Goal: Task Accomplishment & Management: Use online tool/utility

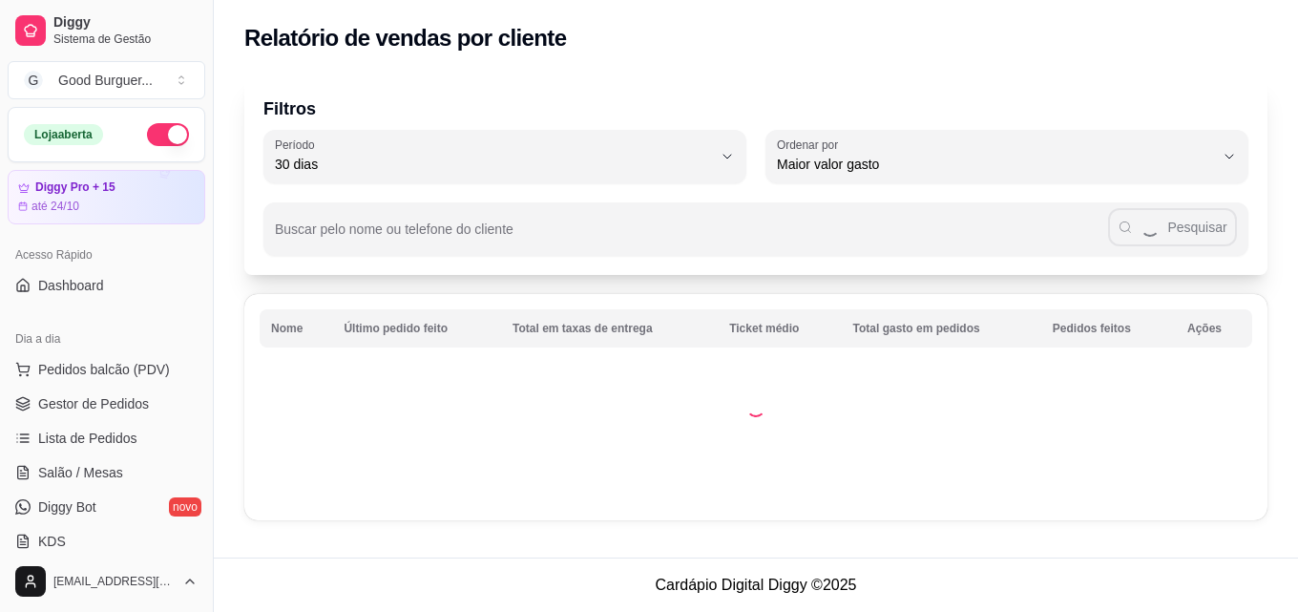
select select "30"
select select "HIGHEST_TOTAL_SPENT_WITH_ORDERS"
click at [100, 405] on span "Gestor de Pedidos" at bounding box center [93, 403] width 111 height 19
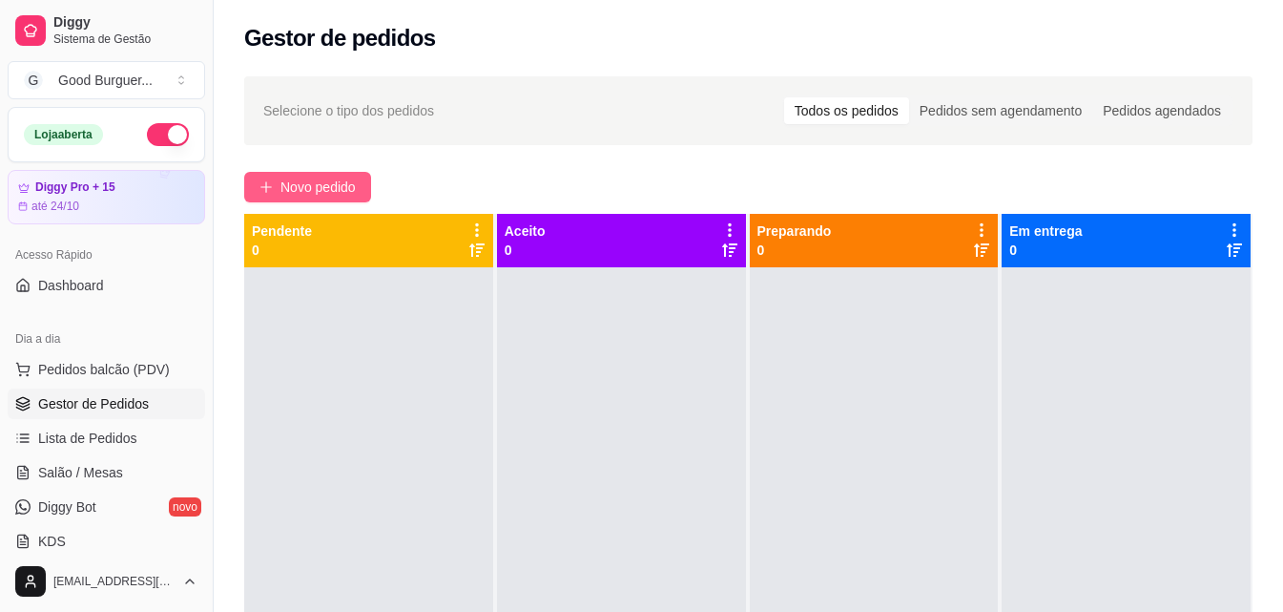
click at [362, 182] on button "Novo pedido" at bounding box center [307, 187] width 127 height 31
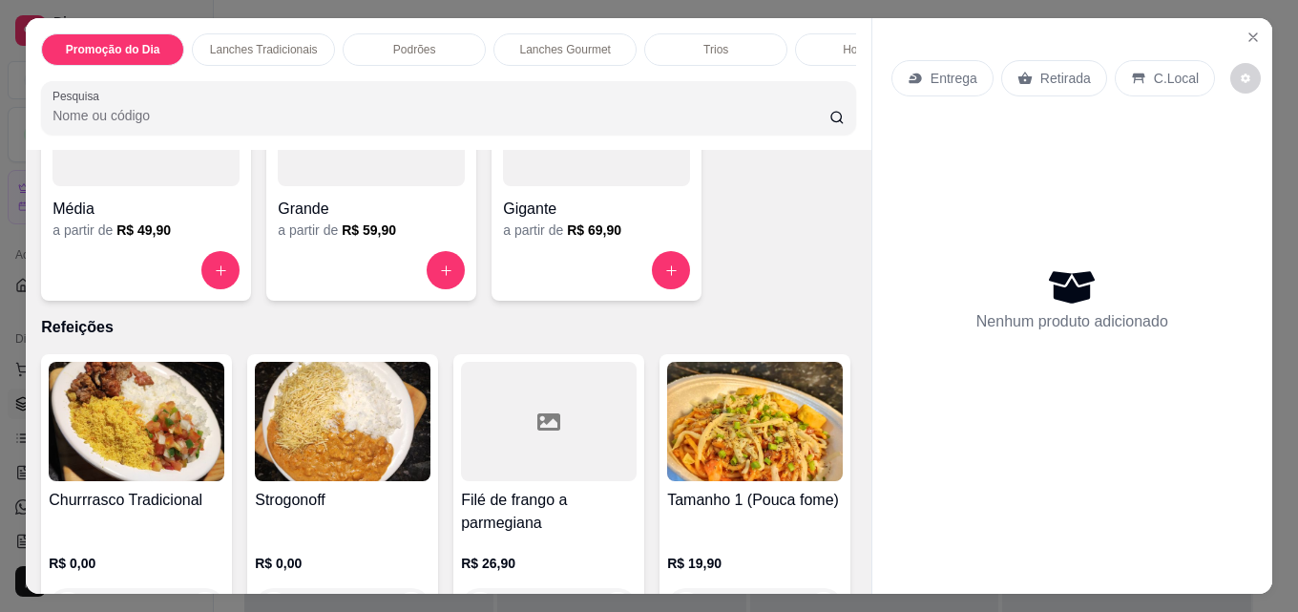
scroll to position [4389, 0]
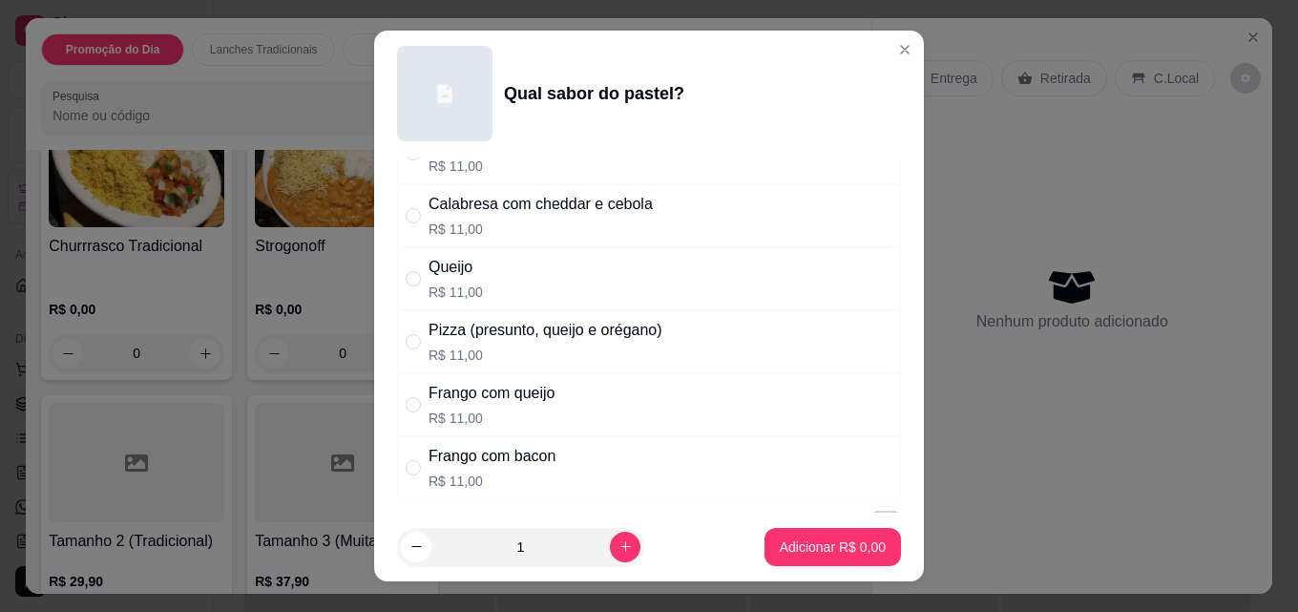
scroll to position [572, 0]
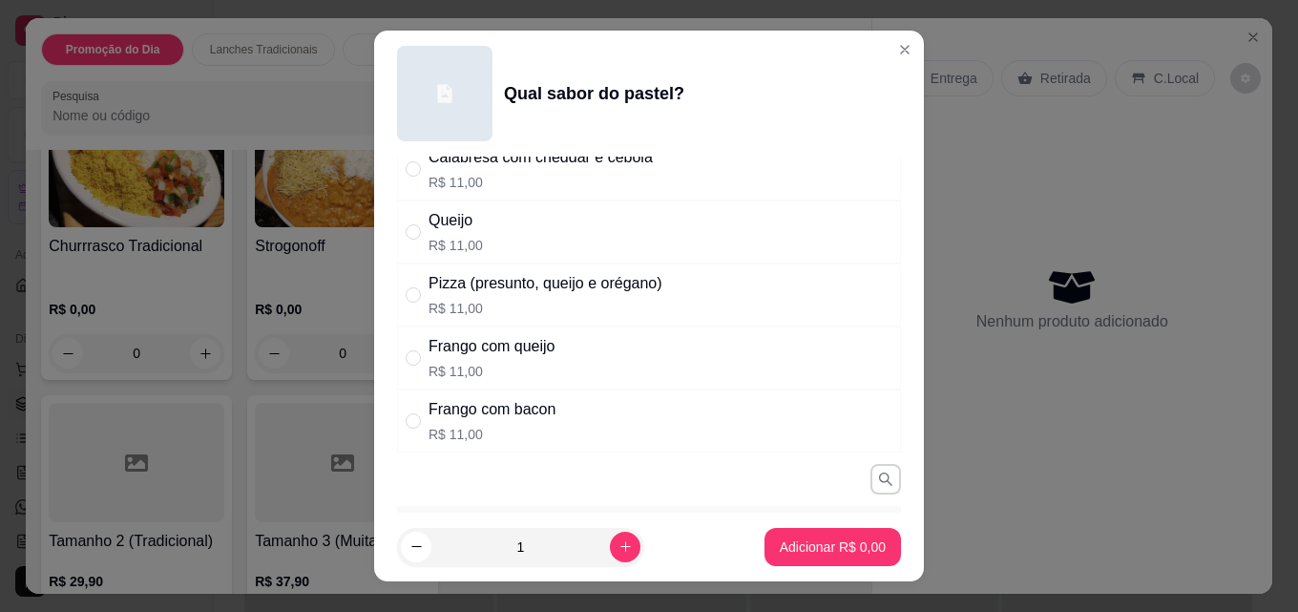
drag, startPoint x: 407, startPoint y: 360, endPoint x: 450, endPoint y: 376, distance: 45.9
click at [408, 360] on input "" at bounding box center [413, 357] width 15 height 15
radio input "true"
click at [610, 554] on button "increase-product-quantity" at bounding box center [625, 546] width 30 height 30
type input "2"
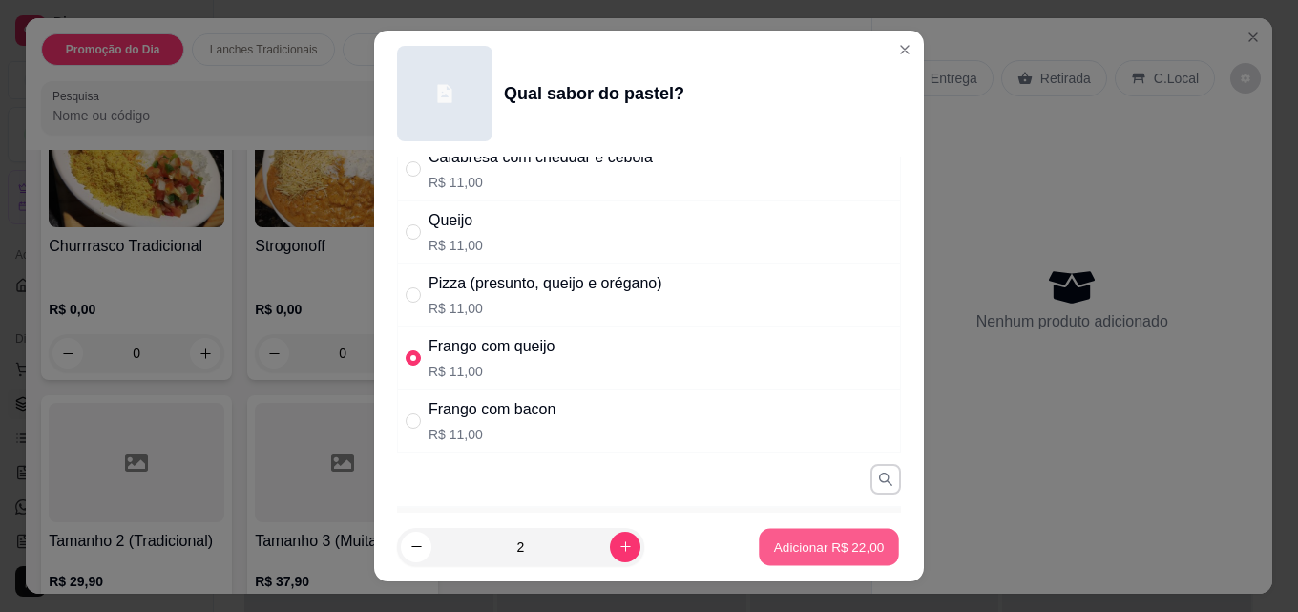
click at [806, 549] on p "Adicionar R$ 22,00" at bounding box center [829, 546] width 111 height 18
type input "2"
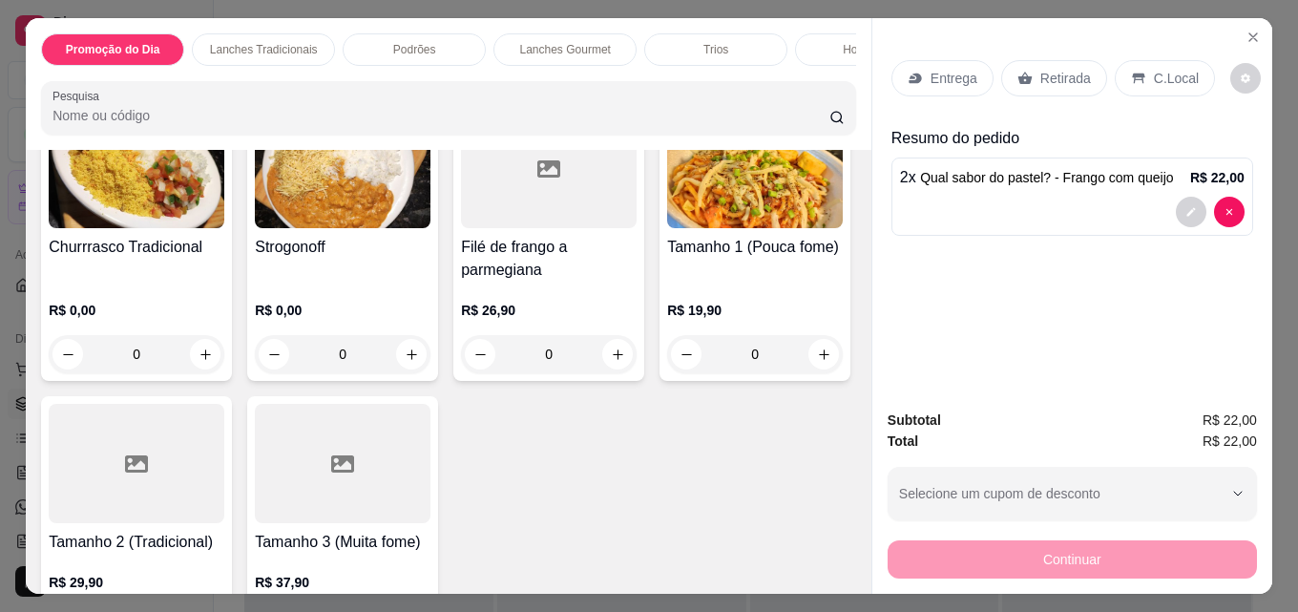
click at [930, 76] on p "Entrega" at bounding box center [953, 78] width 47 height 19
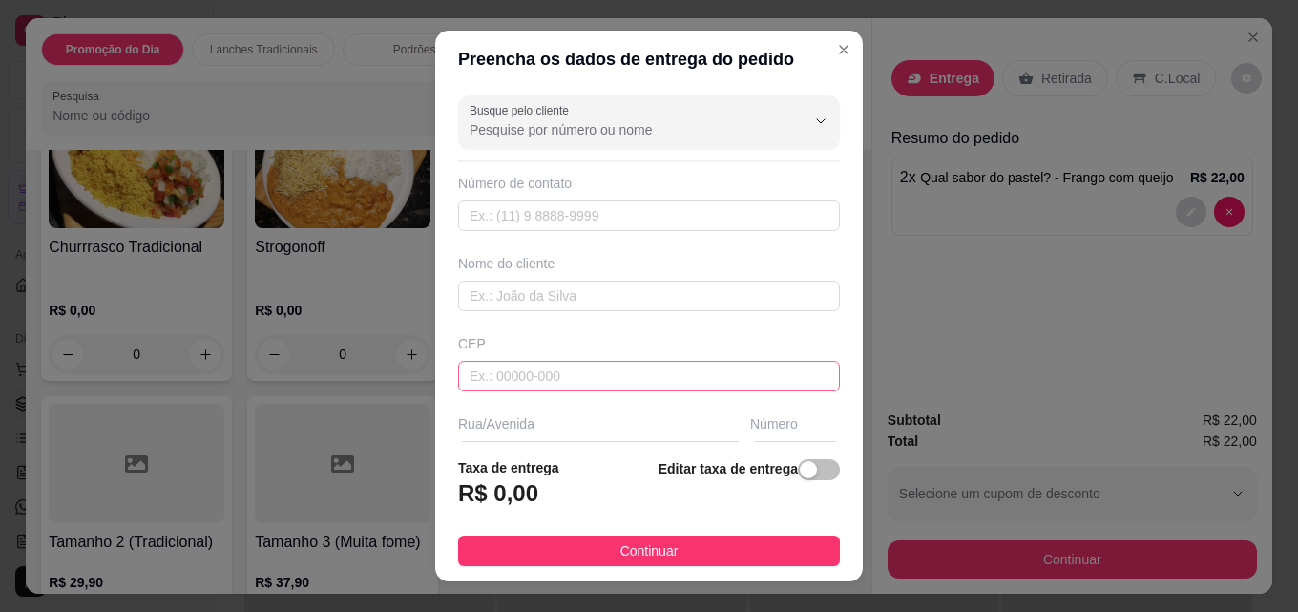
scroll to position [95, 0]
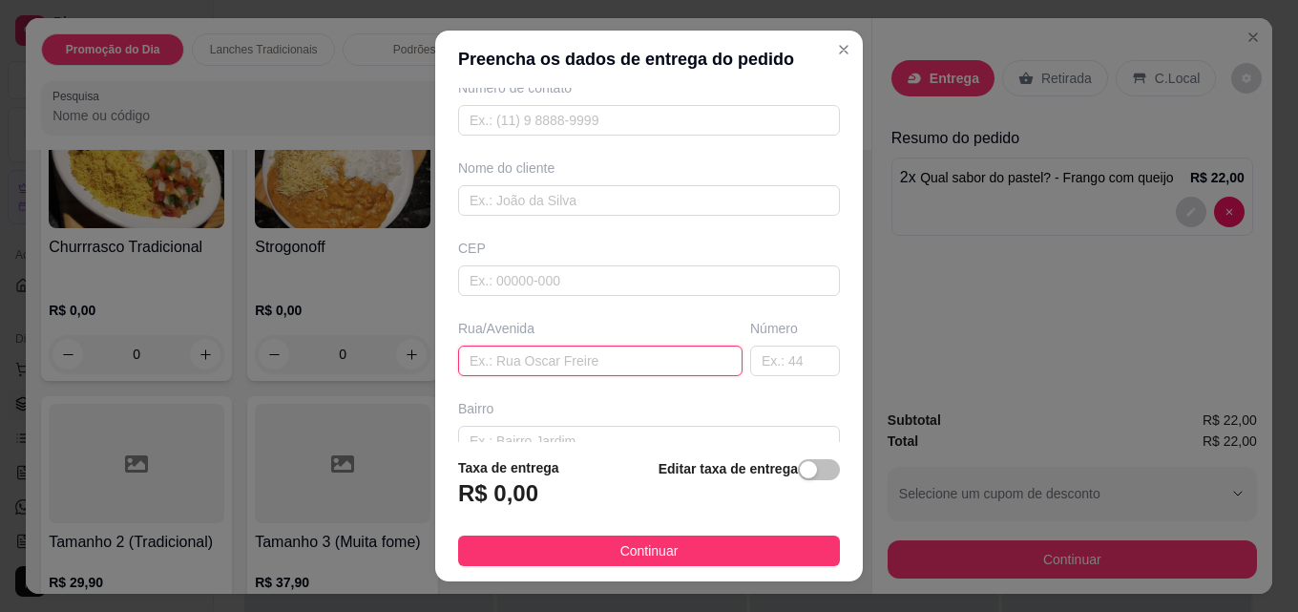
click at [490, 364] on input "text" at bounding box center [600, 360] width 284 height 31
type input "[PERSON_NAME]"
click at [798, 369] on input "text" at bounding box center [795, 360] width 90 height 31
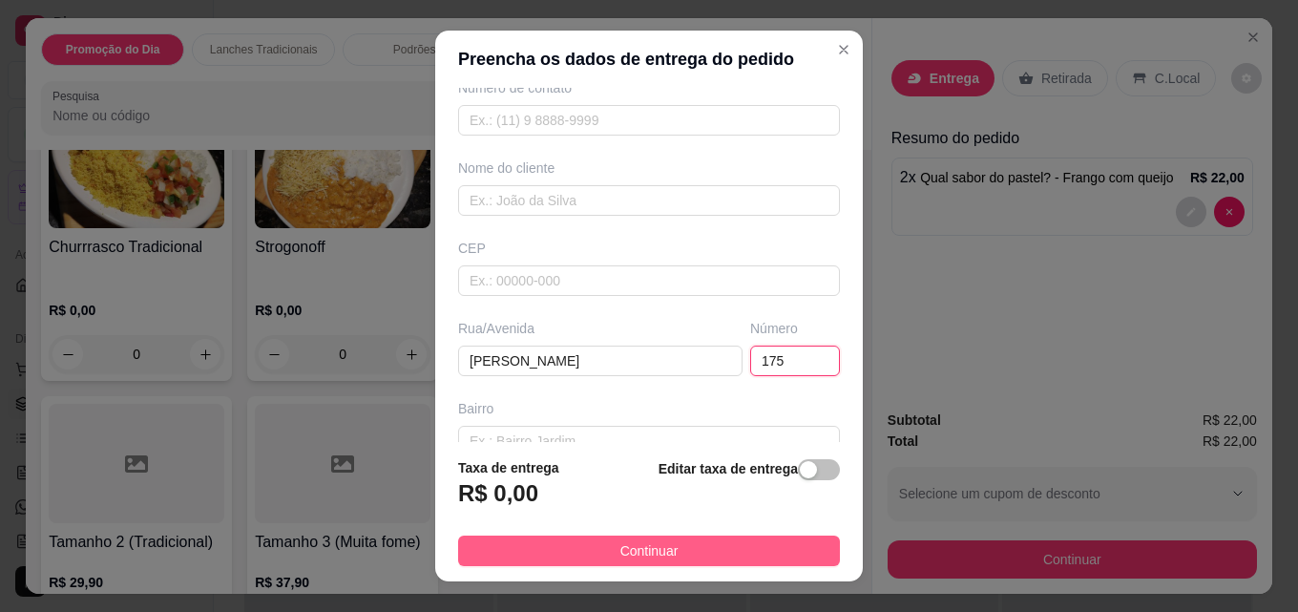
type input "175"
click at [676, 555] on button "Continuar" at bounding box center [649, 550] width 382 height 31
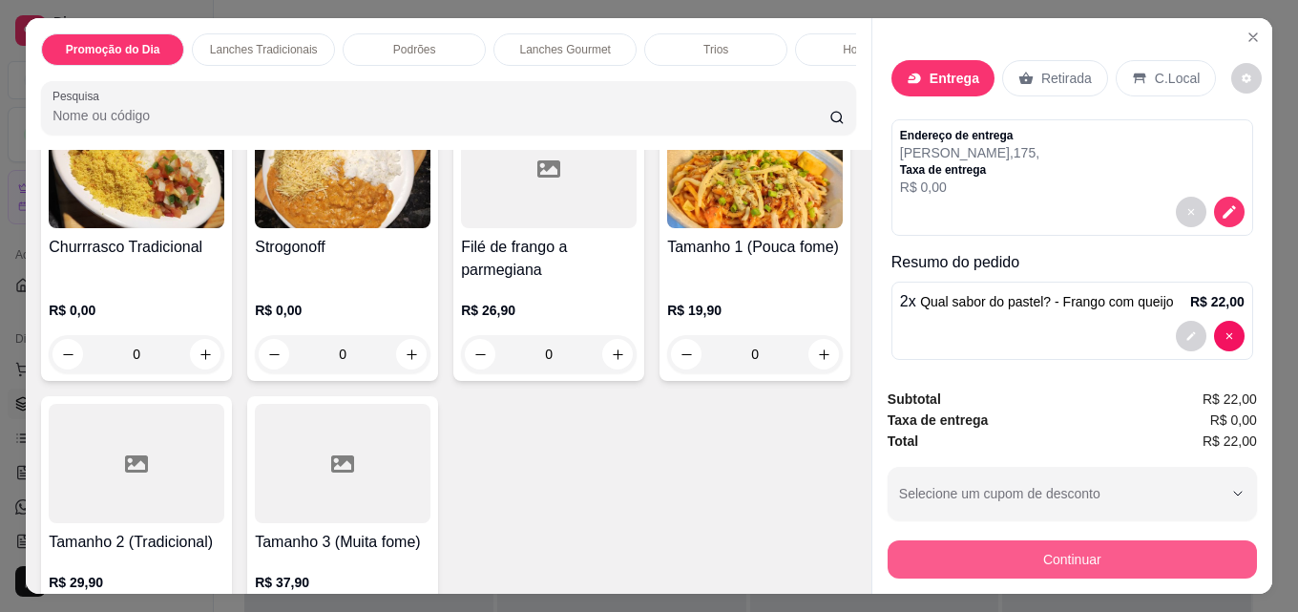
click at [1026, 548] on button "Continuar" at bounding box center [1071, 559] width 369 height 38
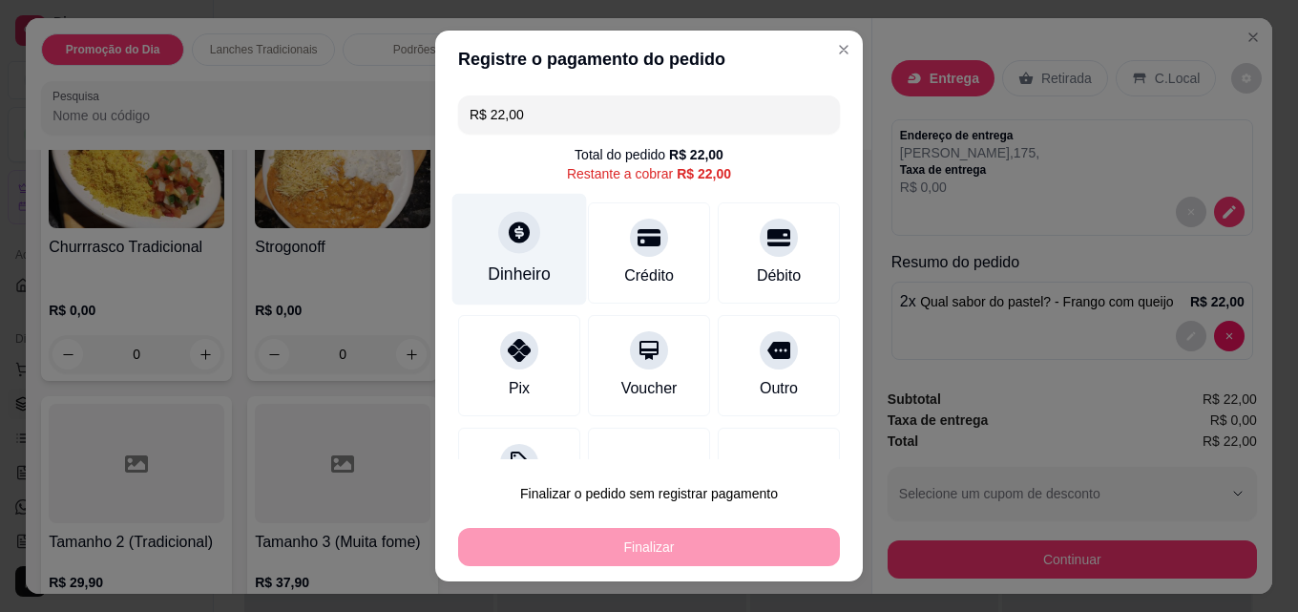
click at [509, 233] on icon at bounding box center [519, 231] width 21 height 21
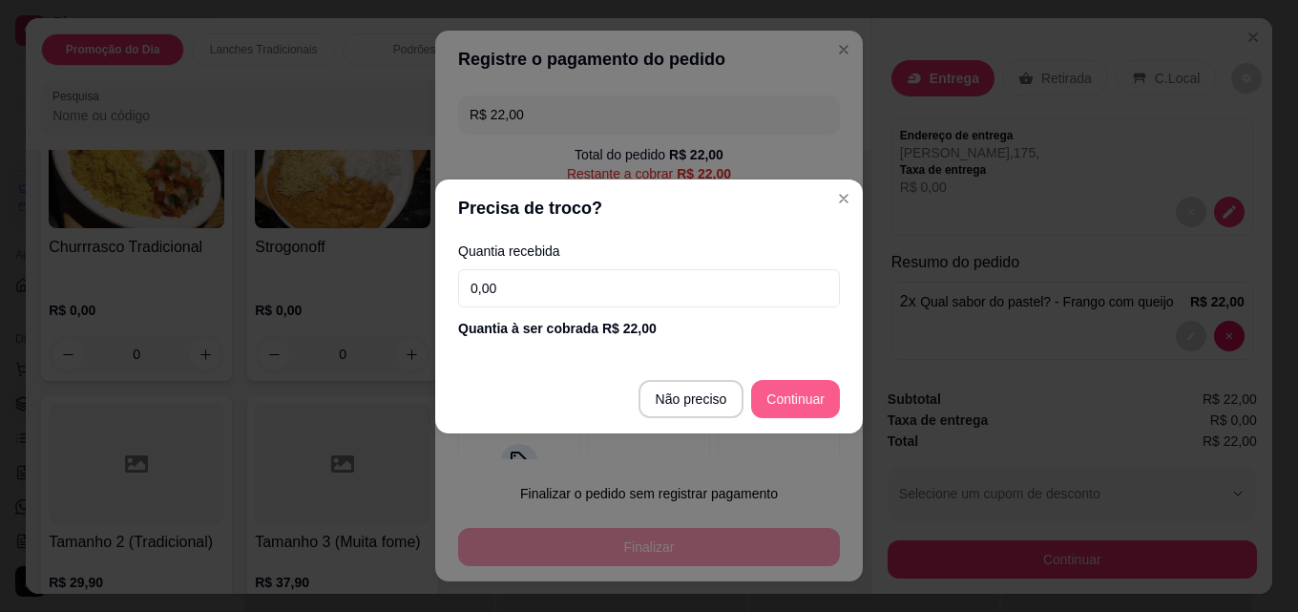
type input "R$ 0,00"
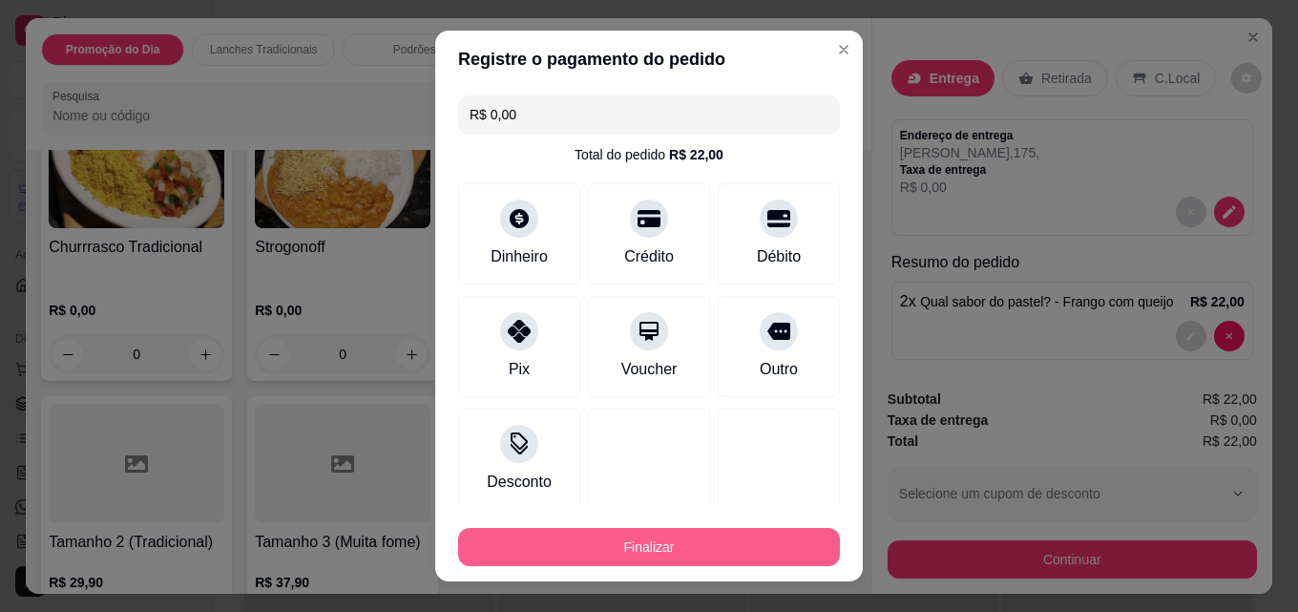
click at [684, 548] on button "Finalizar" at bounding box center [649, 547] width 382 height 38
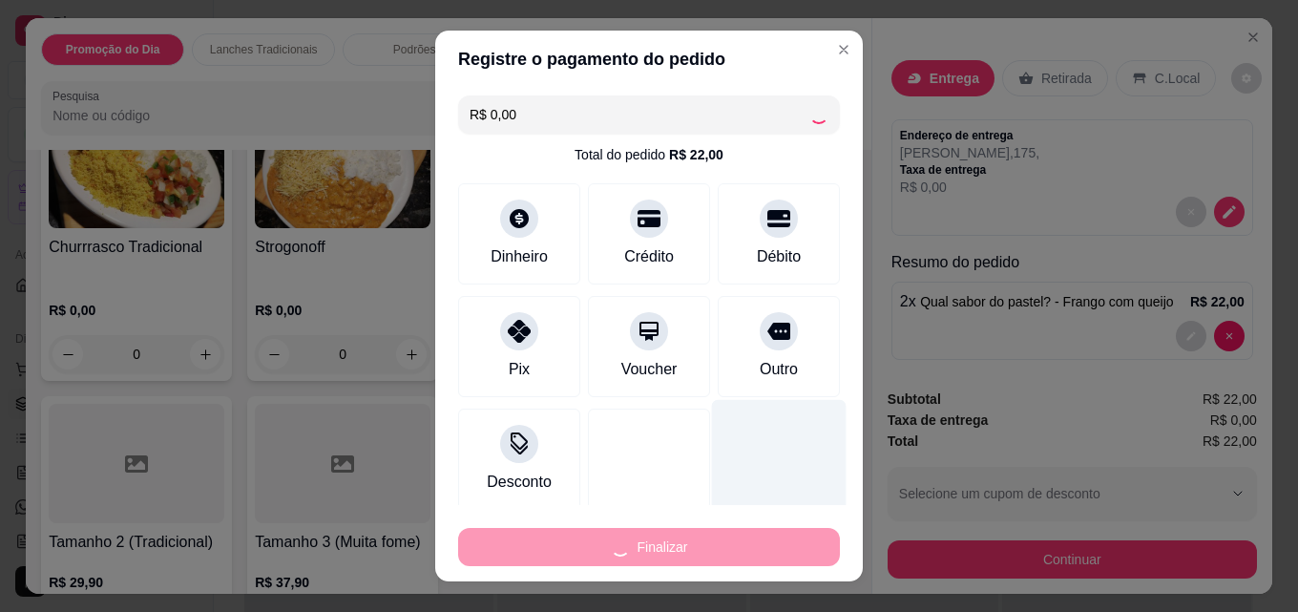
type input "0"
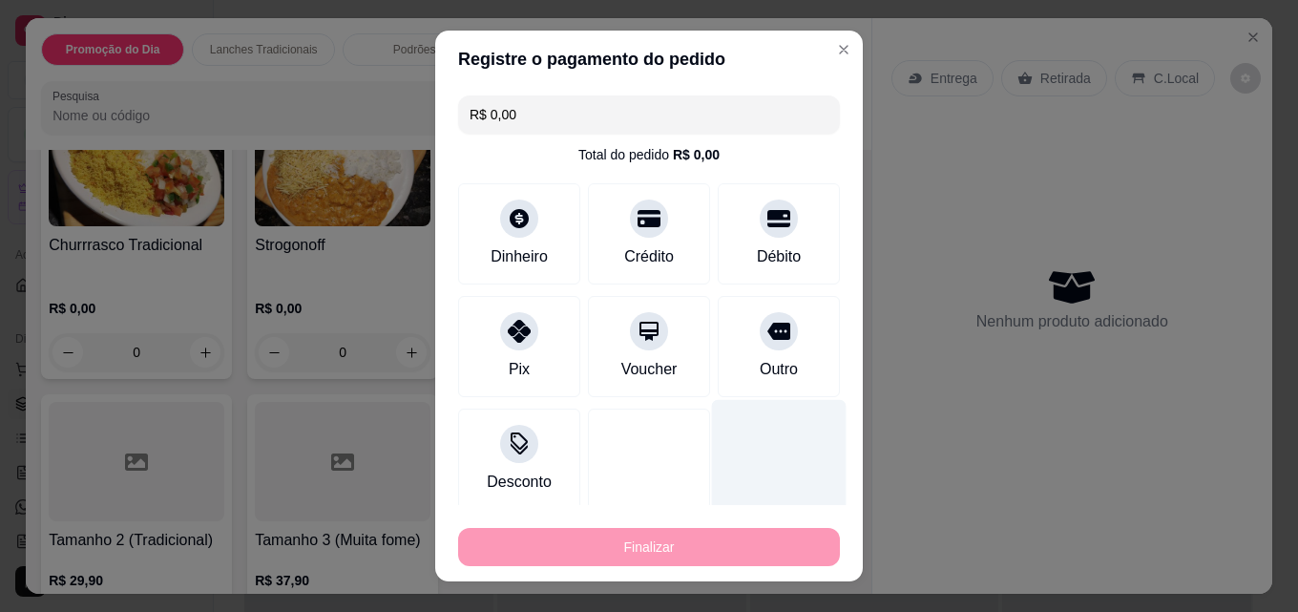
type input "-R$ 22,00"
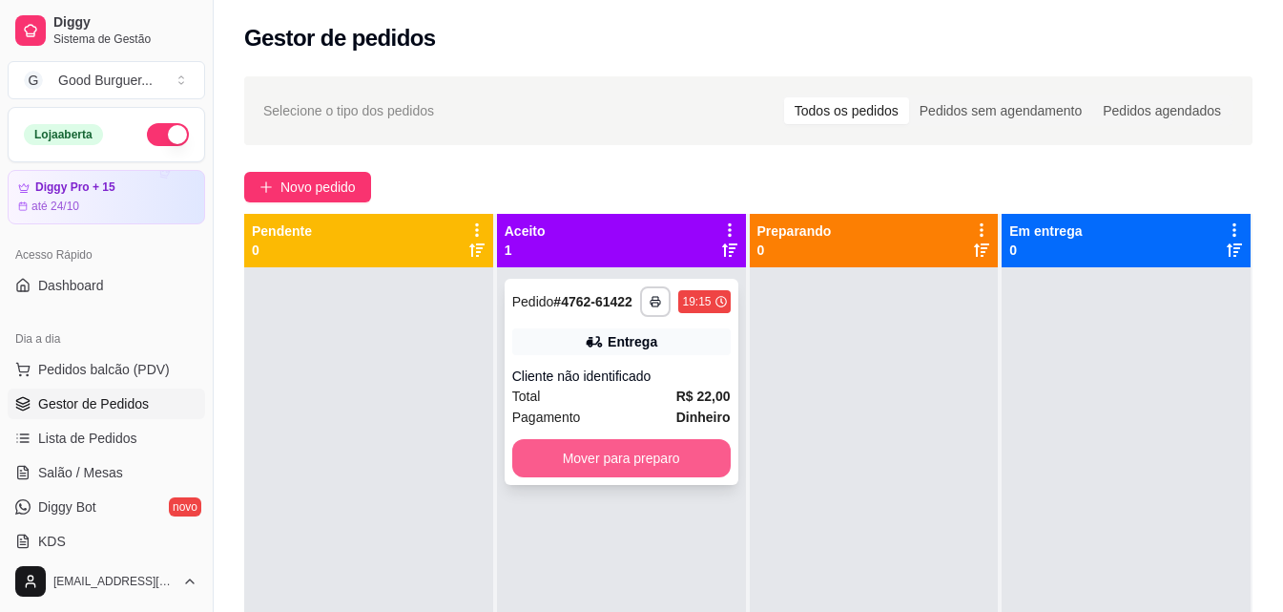
click at [612, 452] on button "Mover para preparo" at bounding box center [621, 458] width 218 height 38
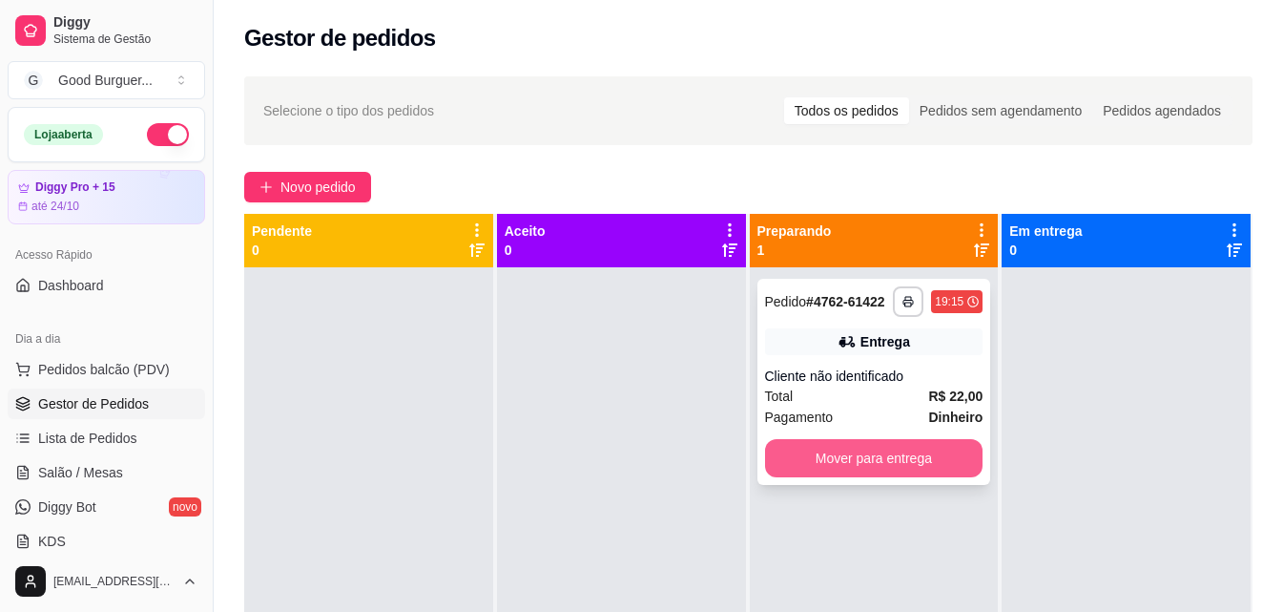
click at [884, 469] on button "Mover para entrega" at bounding box center [874, 458] width 218 height 38
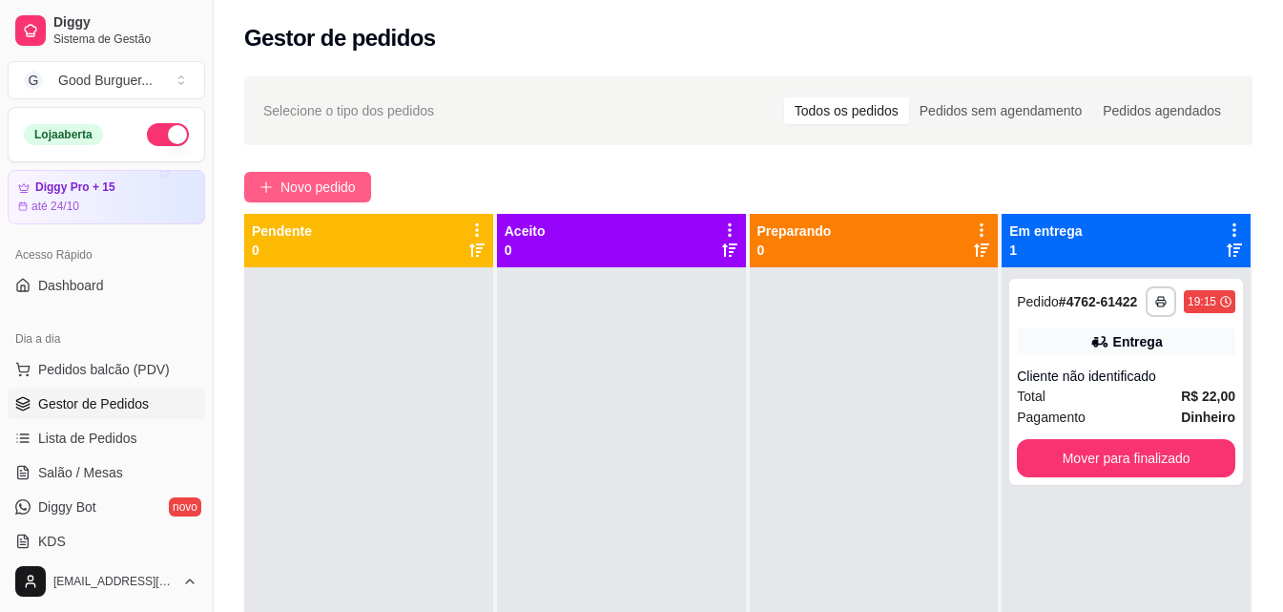
click at [312, 189] on span "Novo pedido" at bounding box center [318, 187] width 75 height 21
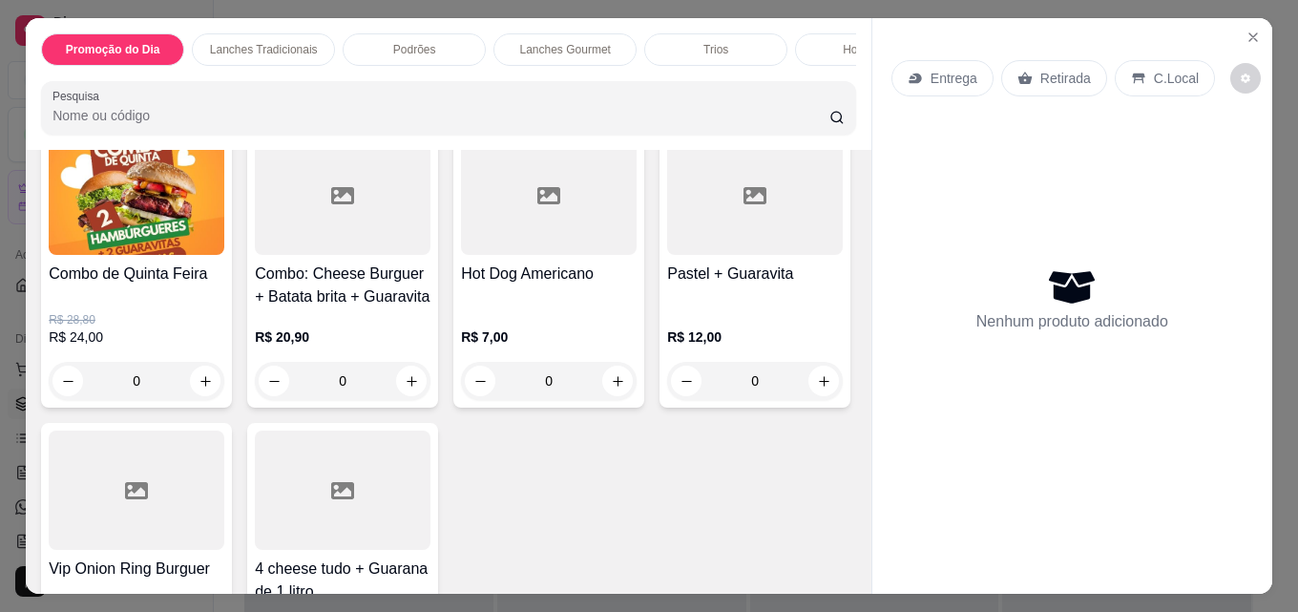
scroll to position [477, 0]
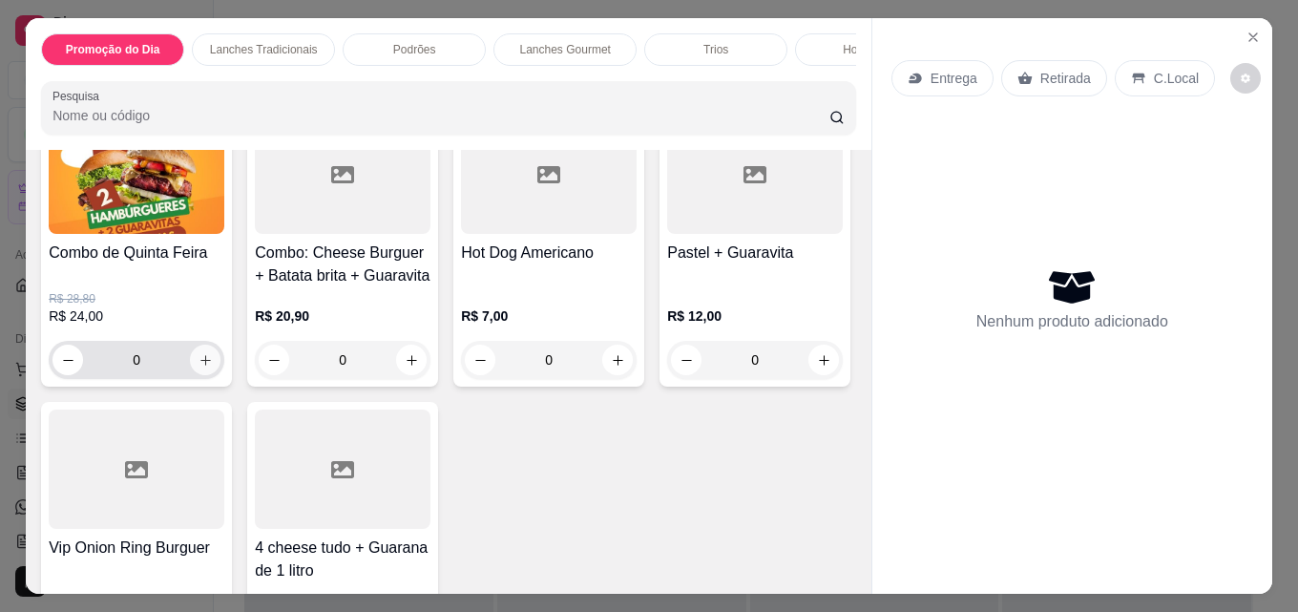
click at [213, 367] on icon "increase-product-quantity" at bounding box center [205, 360] width 14 height 14
type input "1"
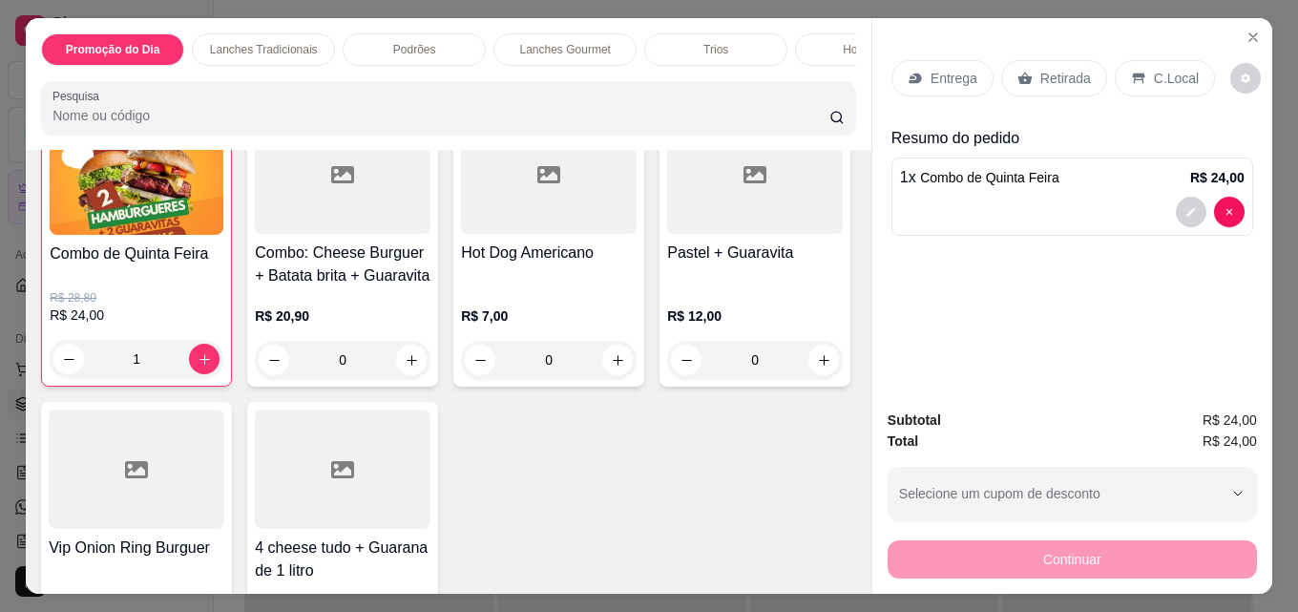
click at [945, 71] on p "Entrega" at bounding box center [953, 78] width 47 height 19
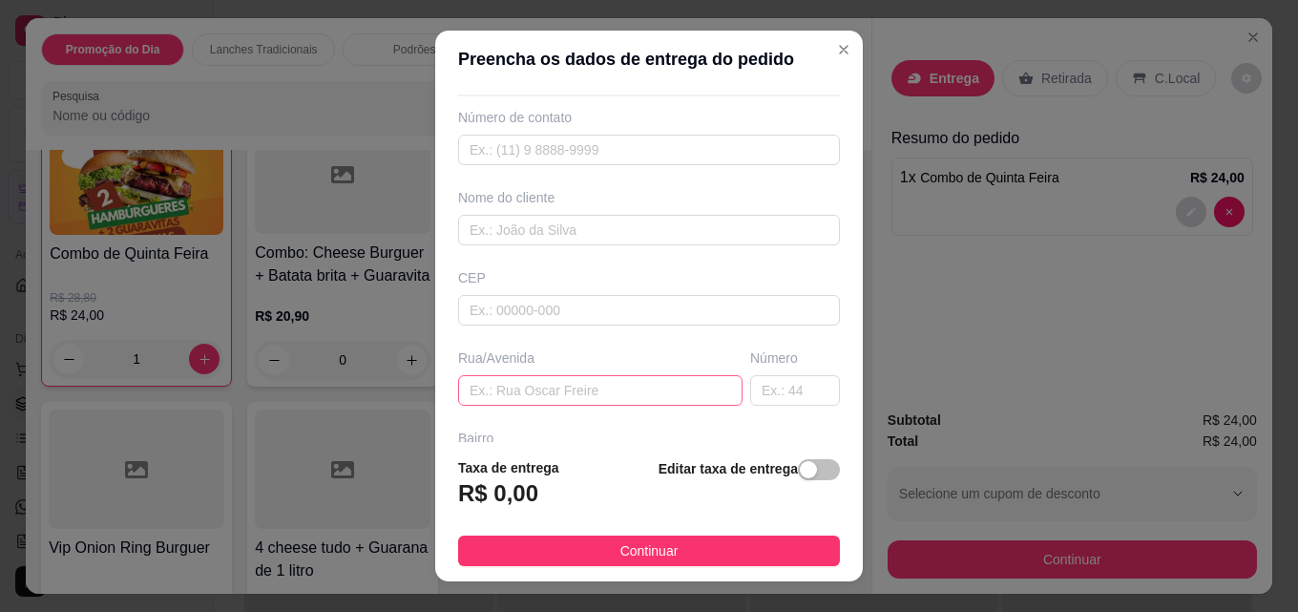
scroll to position [95, 0]
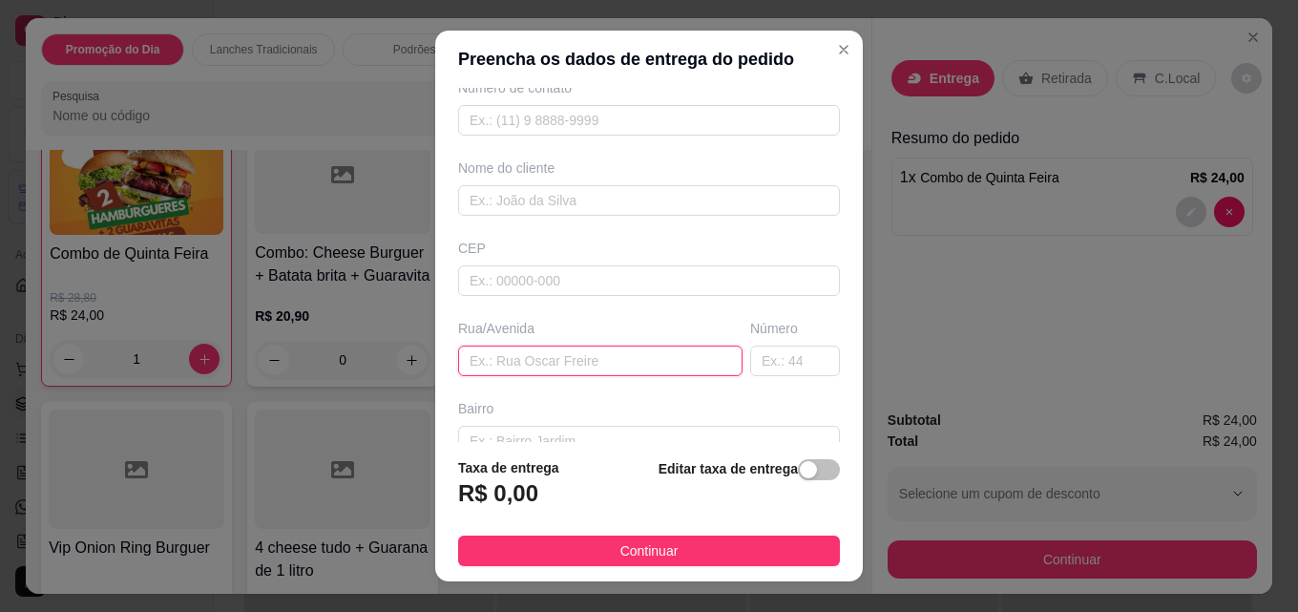
click at [514, 349] on input "text" at bounding box center [600, 360] width 284 height 31
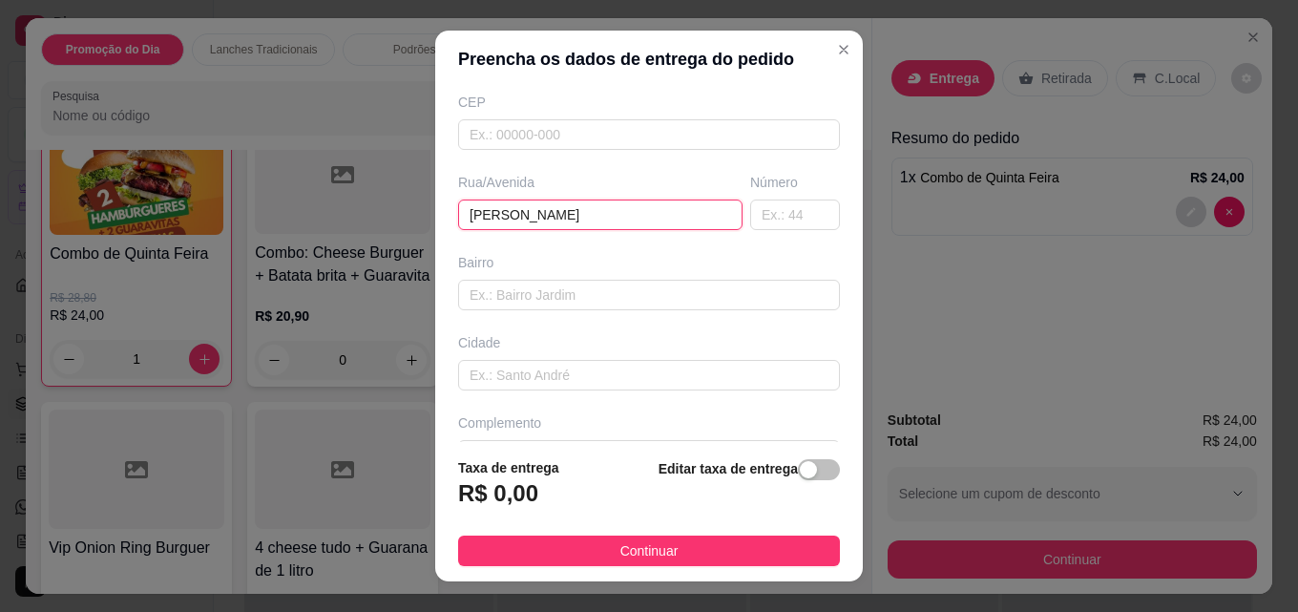
scroll to position [286, 0]
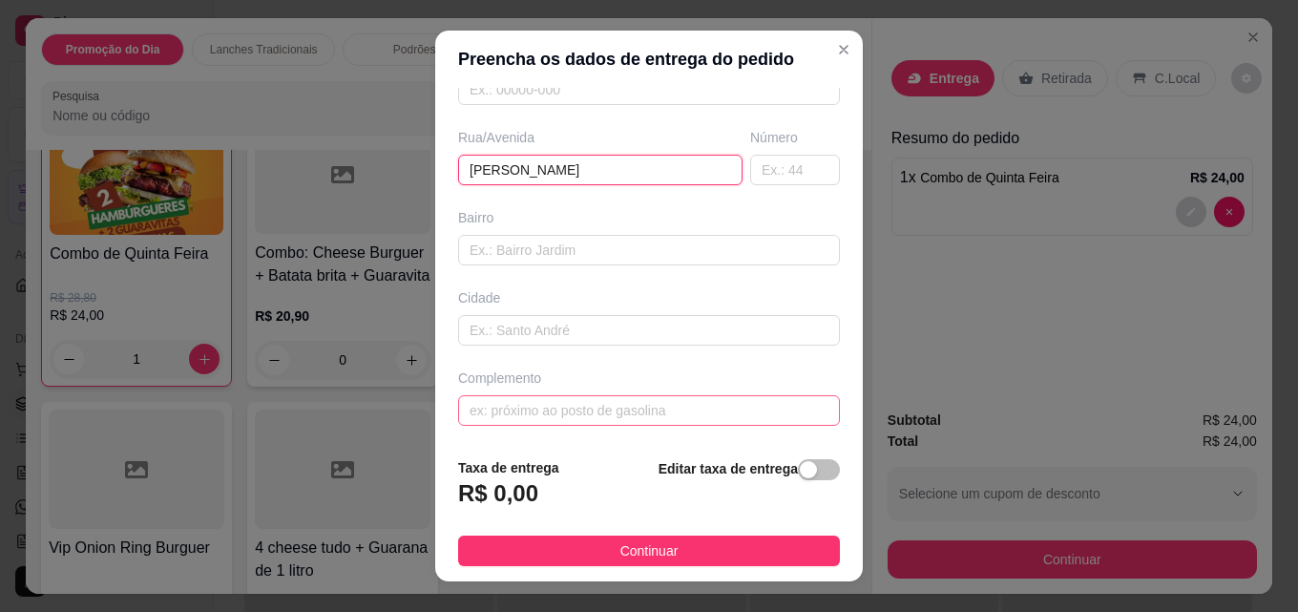
type input "[PERSON_NAME]"
click at [523, 417] on input "text" at bounding box center [649, 410] width 382 height 31
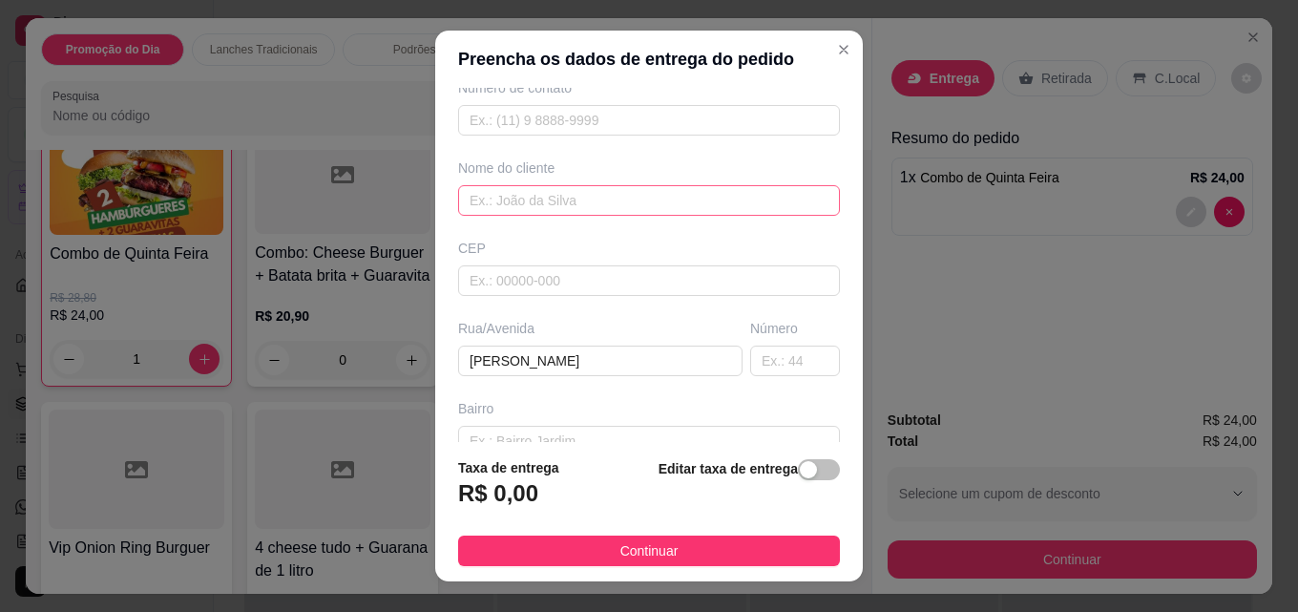
type input "perto da escolinha"
click at [522, 207] on input "text" at bounding box center [649, 200] width 382 height 31
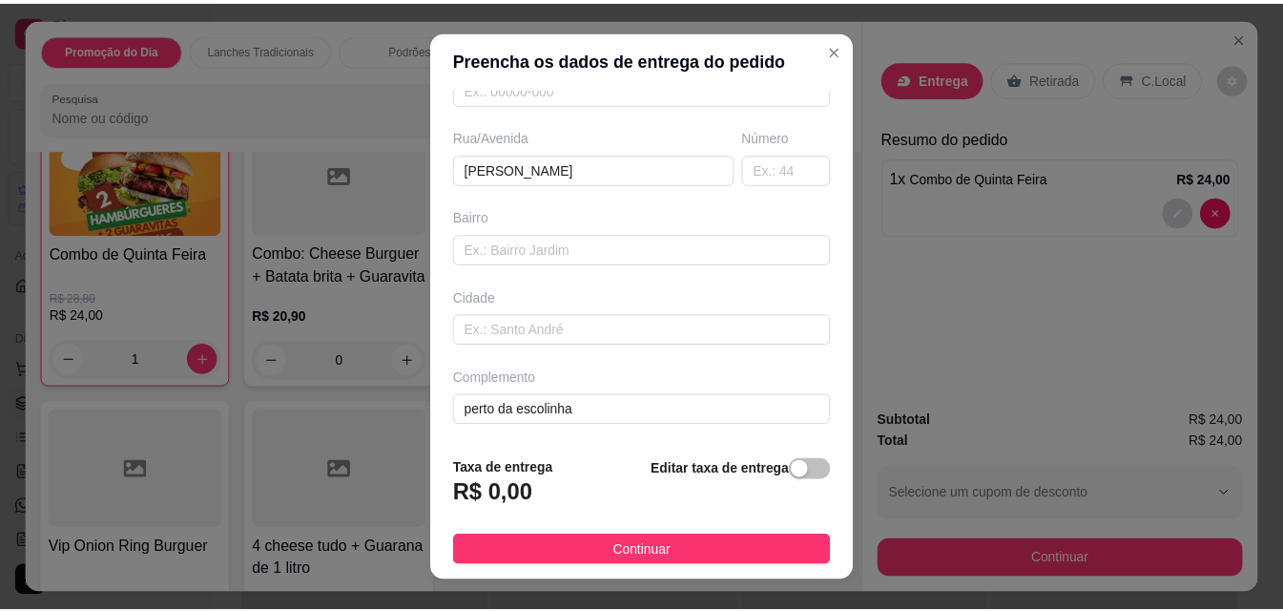
scroll to position [289, 0]
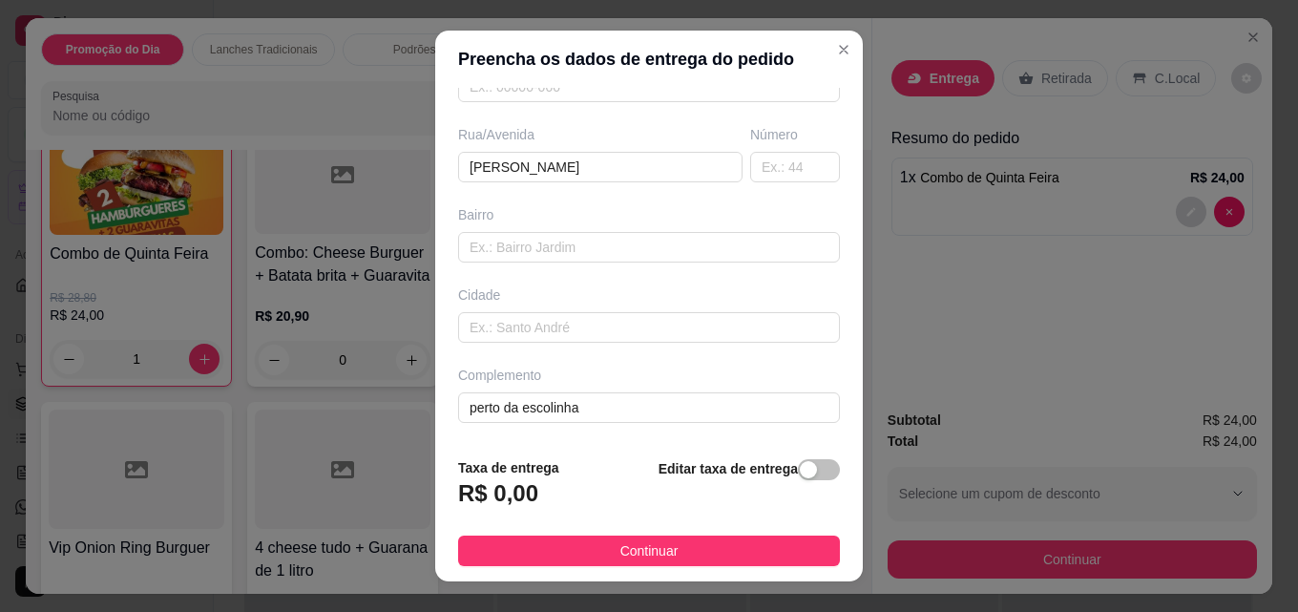
type input "[PERSON_NAME]"
click at [634, 566] on footer "Taxa de entrega R$ 0,00 Editar taxa de entrega Continuar" at bounding box center [648, 511] width 427 height 139
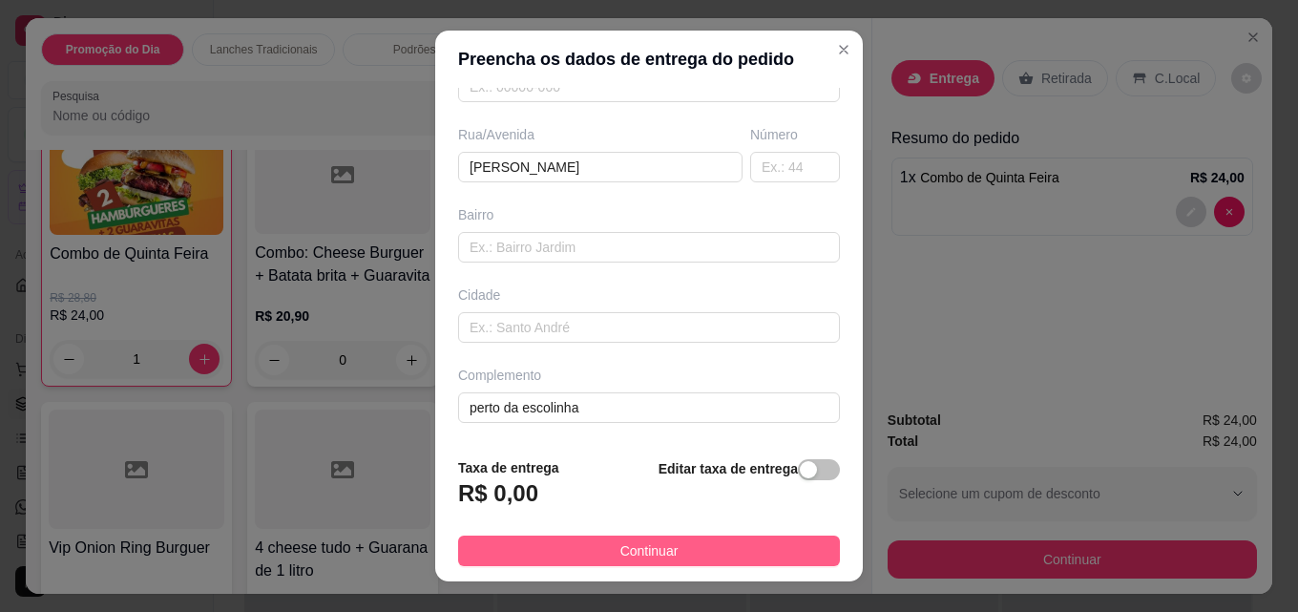
click at [637, 558] on span "Continuar" at bounding box center [649, 550] width 58 height 21
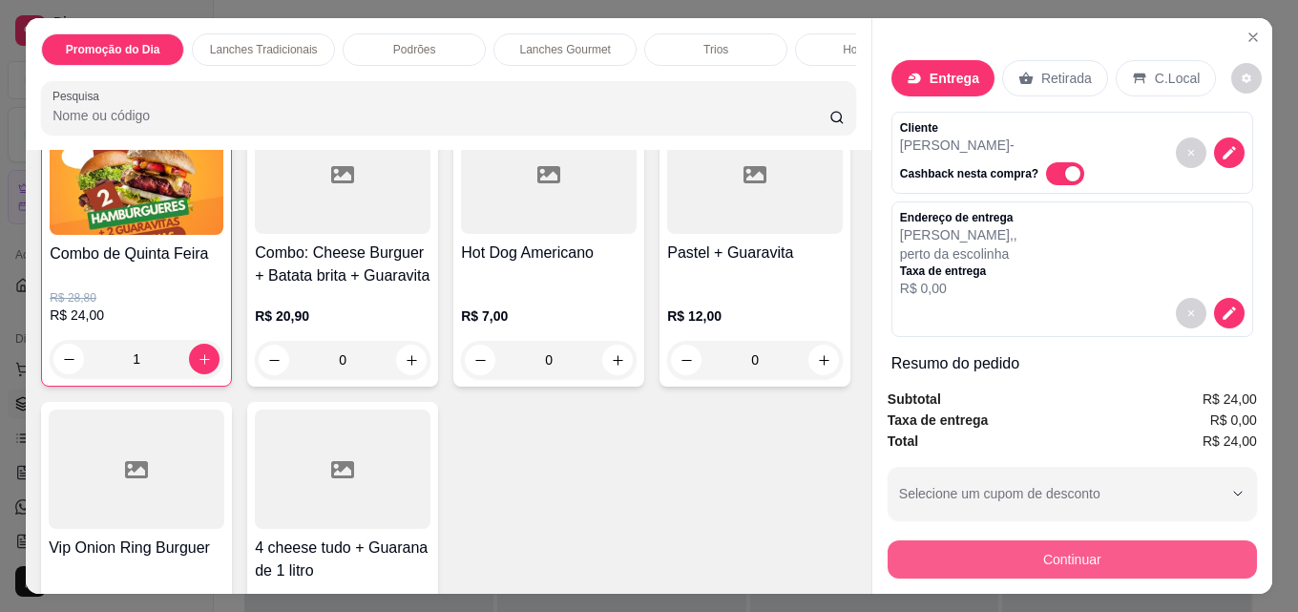
click at [965, 547] on button "Continuar" at bounding box center [1071, 559] width 369 height 38
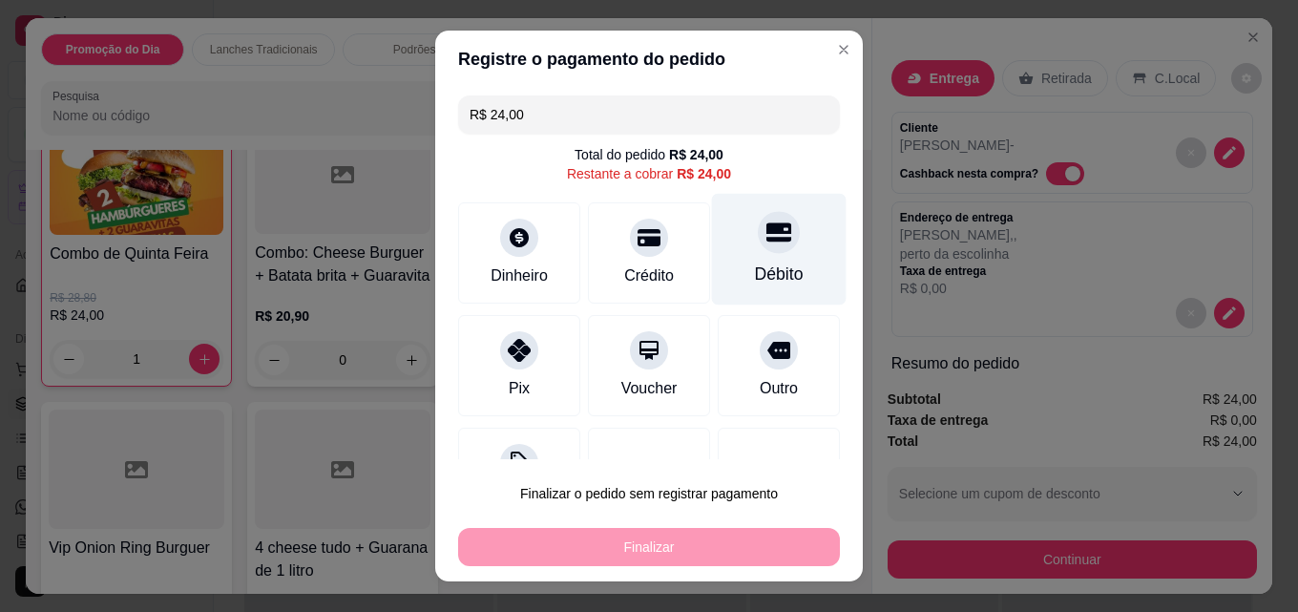
click at [766, 241] on icon at bounding box center [778, 232] width 25 height 19
type input "R$ 0,00"
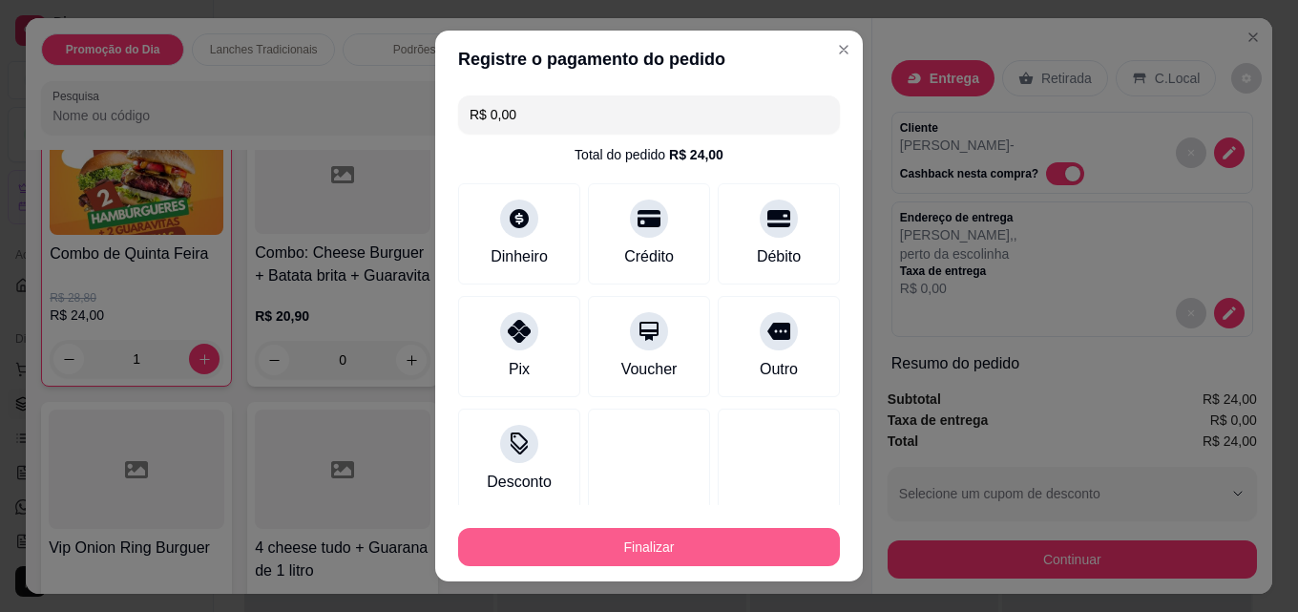
click at [712, 541] on button "Finalizar" at bounding box center [649, 547] width 382 height 38
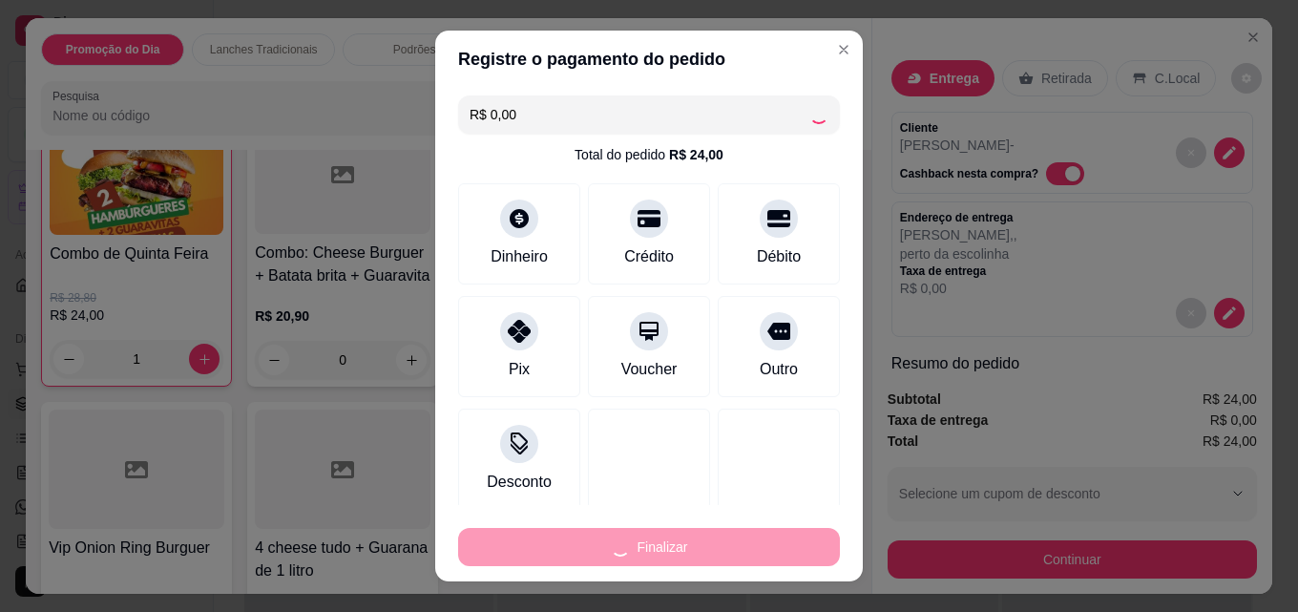
type input "0"
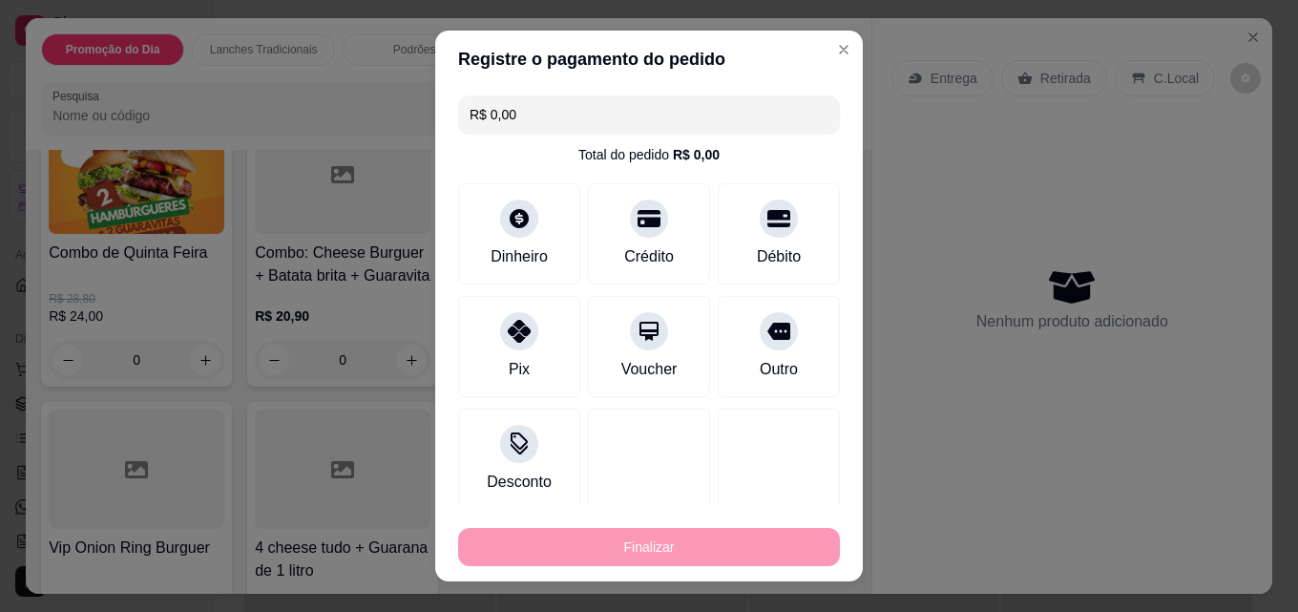
type input "-R$ 24,00"
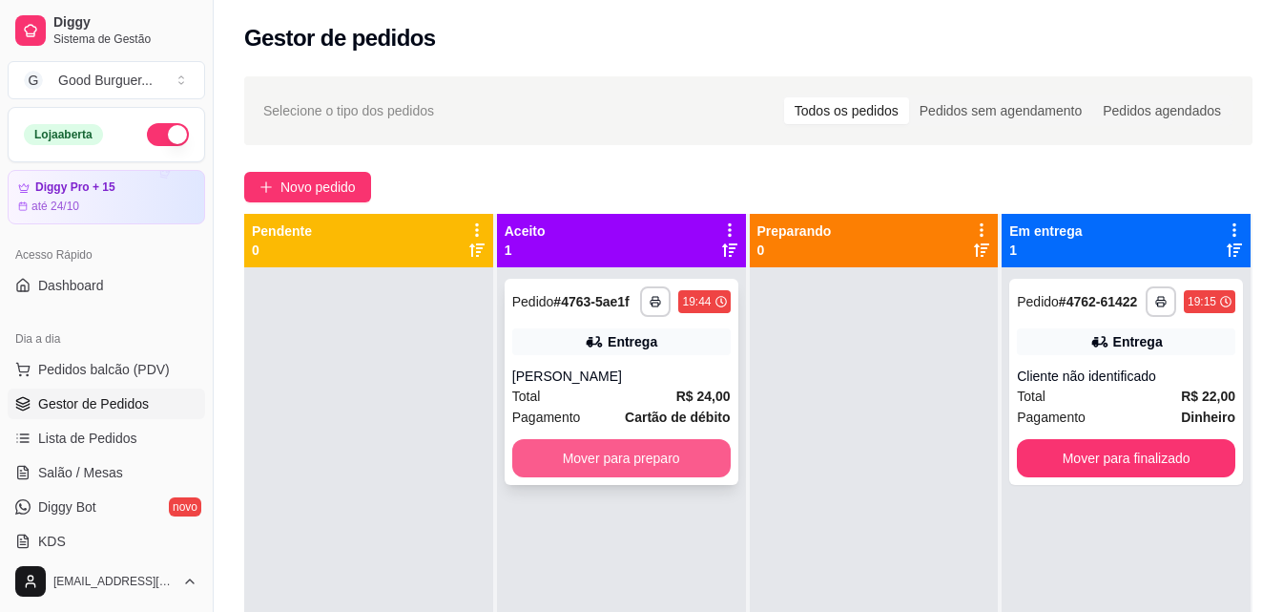
click at [643, 460] on button "Mover para preparo" at bounding box center [621, 458] width 218 height 38
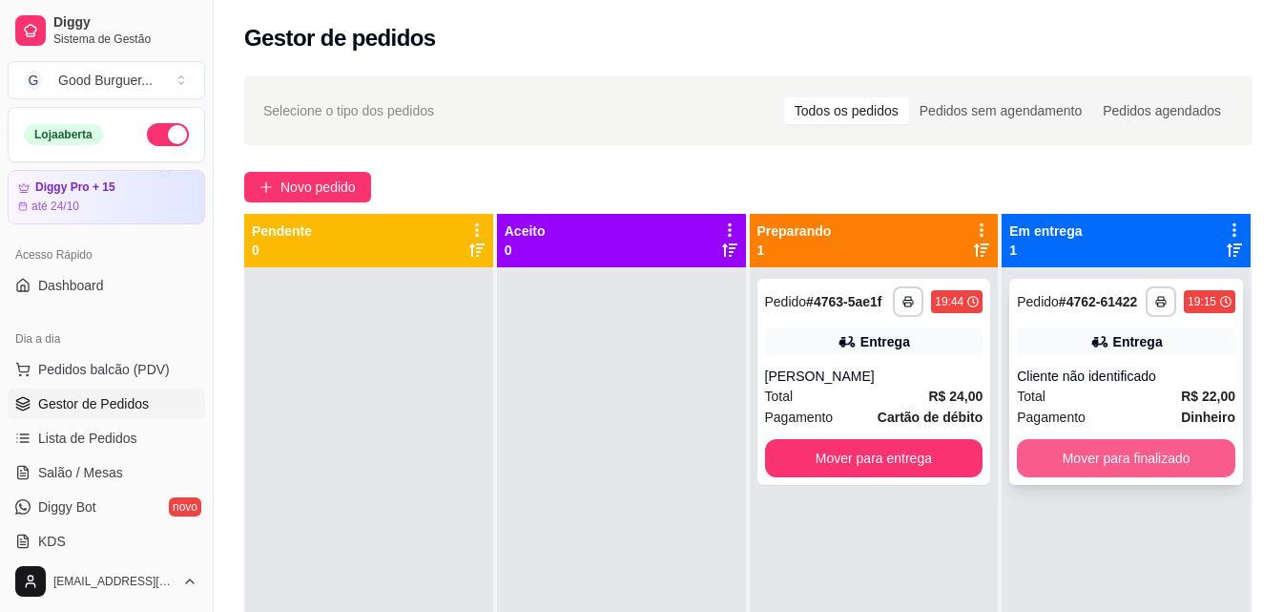
click at [1148, 461] on button "Mover para finalizado" at bounding box center [1126, 458] width 218 height 38
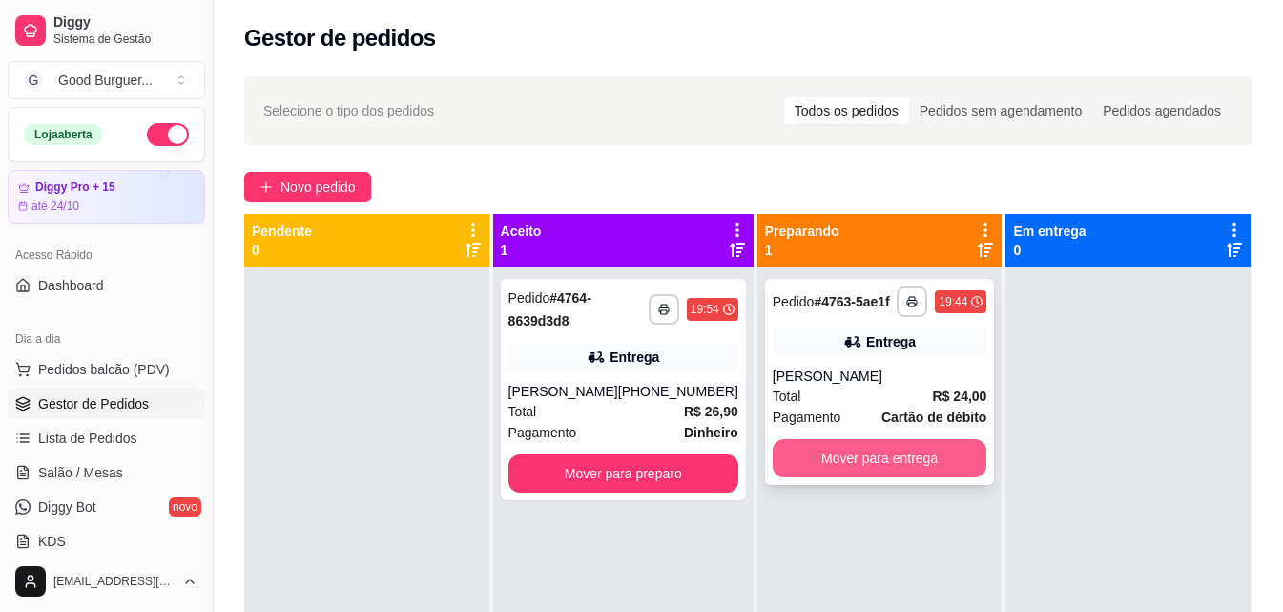
click at [893, 459] on button "Mover para entrega" at bounding box center [880, 458] width 215 height 38
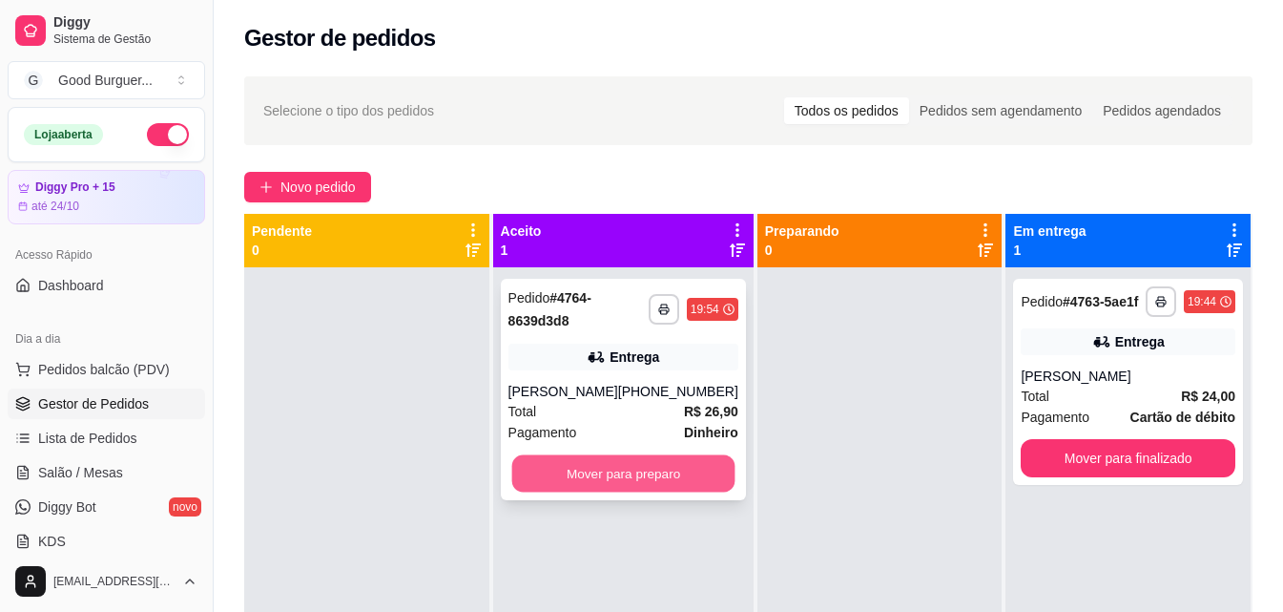
click at [680, 492] on button "Mover para preparo" at bounding box center [622, 473] width 223 height 37
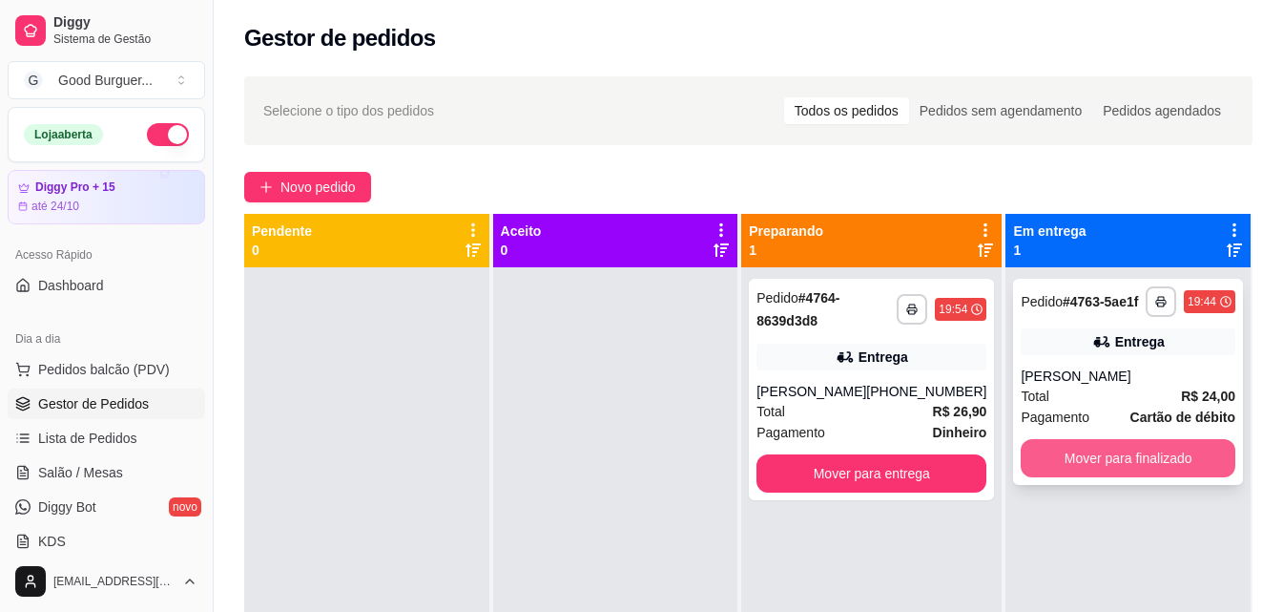
click at [1107, 462] on button "Mover para finalizado" at bounding box center [1128, 458] width 215 height 38
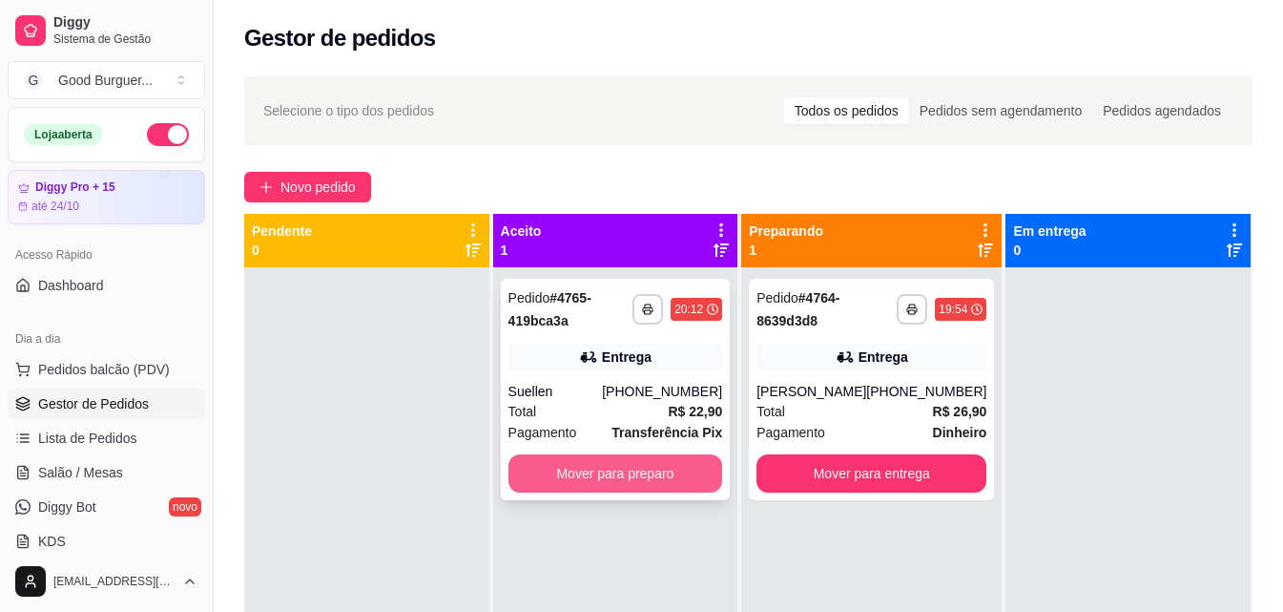
click at [634, 471] on button "Mover para preparo" at bounding box center [616, 473] width 215 height 38
